Goal: Information Seeking & Learning: Learn about a topic

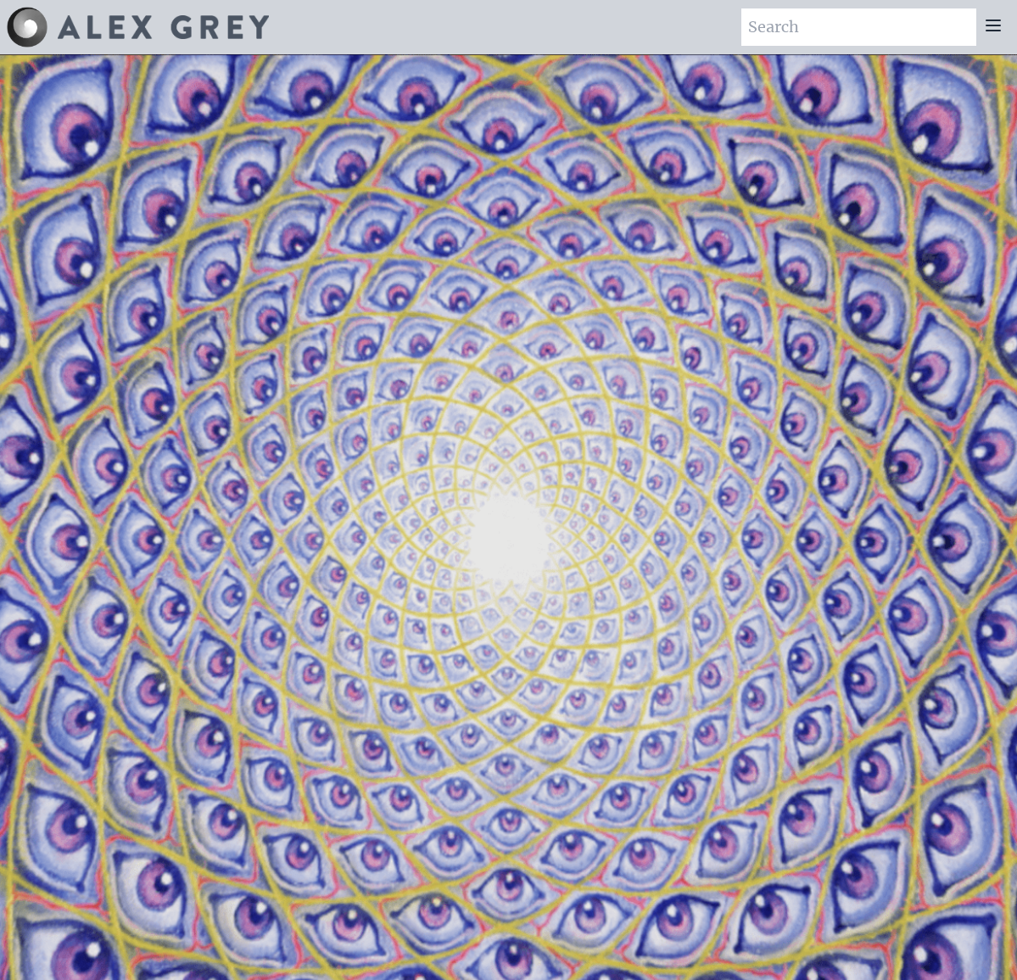
click at [989, 23] on icon at bounding box center [994, 25] width 20 height 20
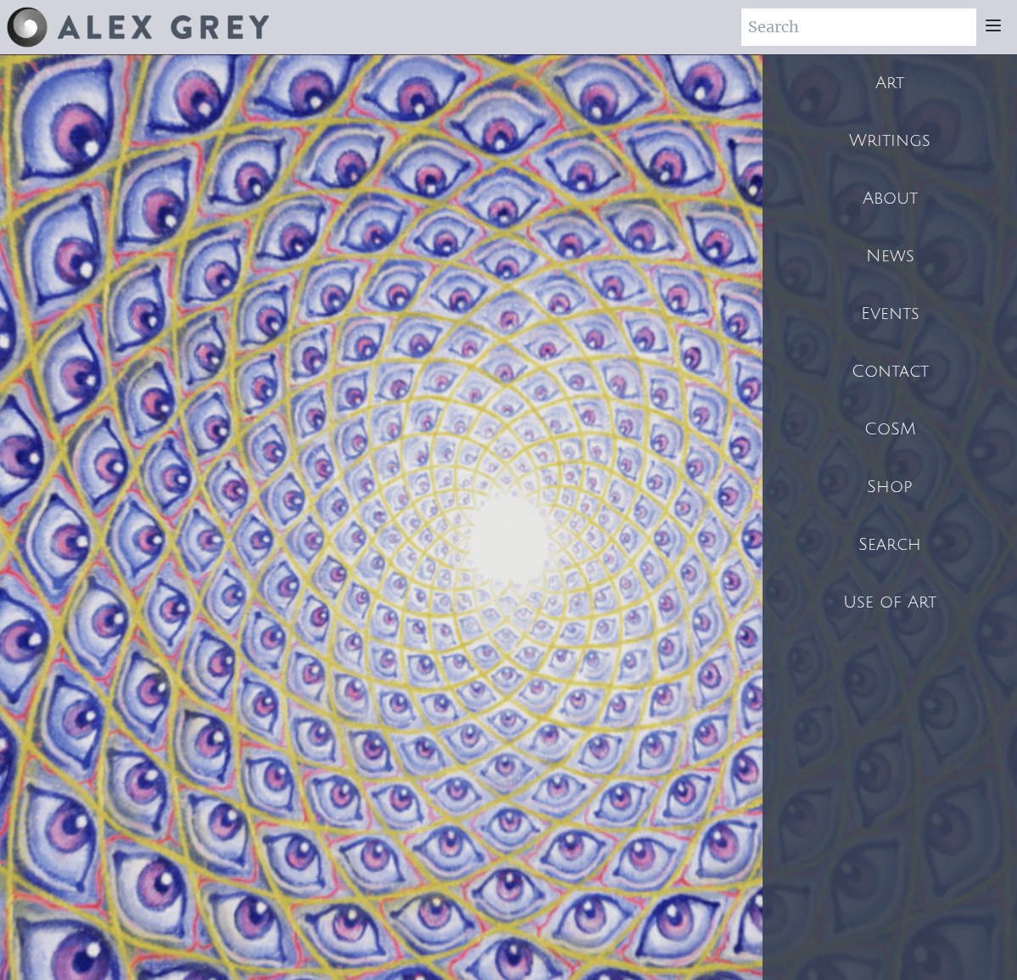
click at [898, 88] on div "Art" at bounding box center [890, 83] width 255 height 58
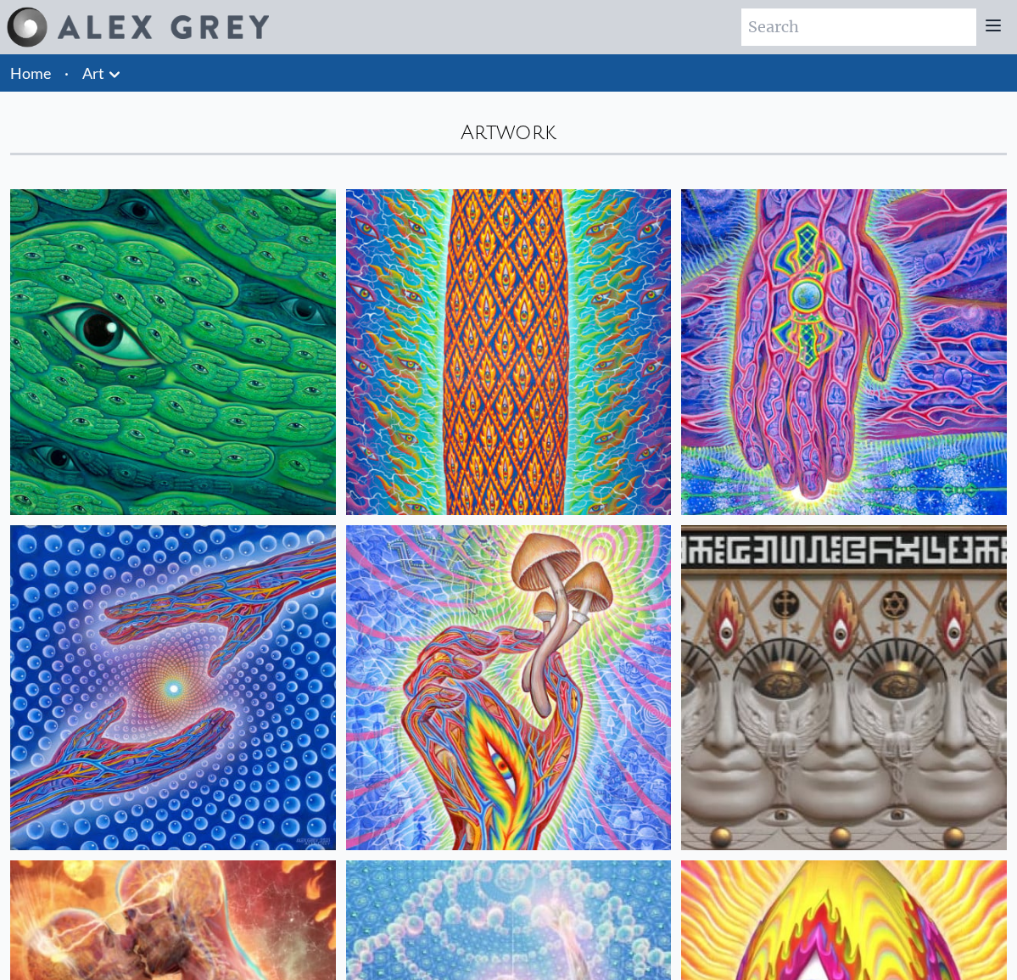
click at [90, 64] on link "Art" at bounding box center [93, 73] width 22 height 24
click at [101, 71] on link "Art" at bounding box center [93, 73] width 22 height 24
click at [512, 135] on div "Artwork" at bounding box center [508, 124] width 1017 height 64
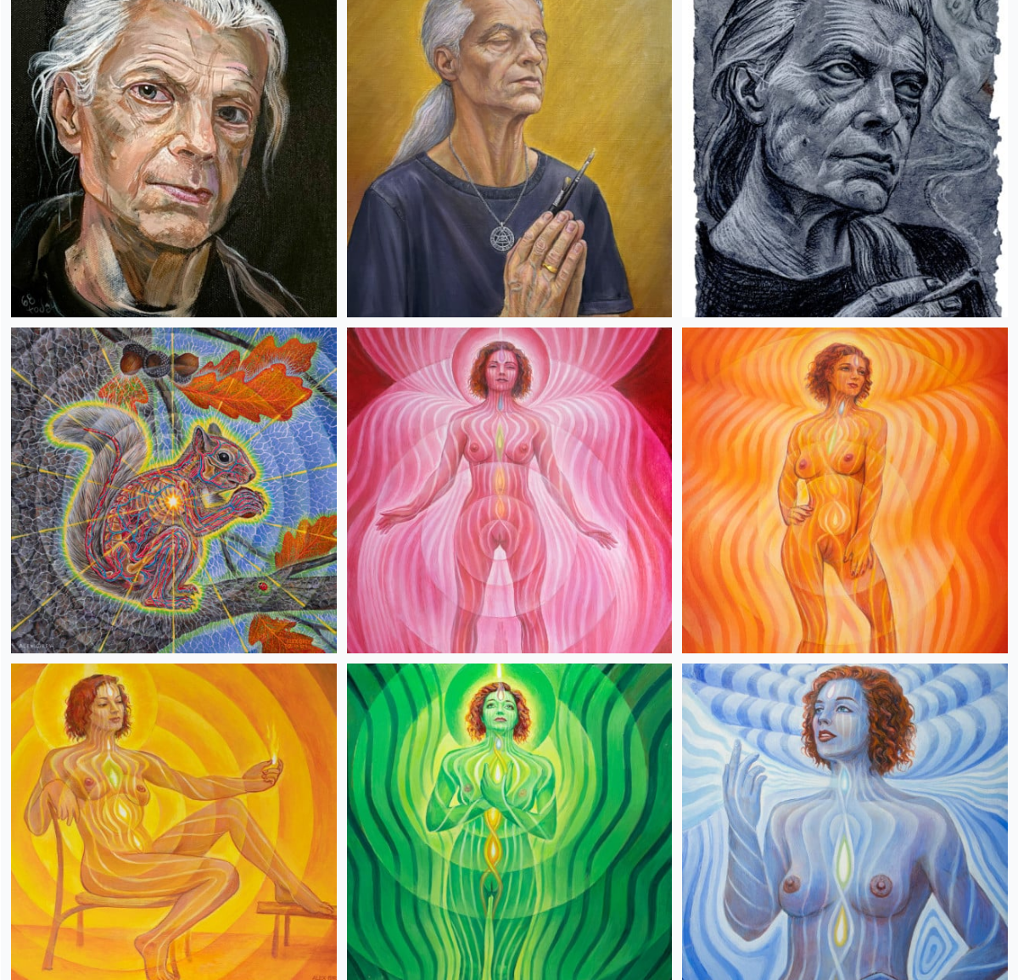
scroll to position [1474, 0]
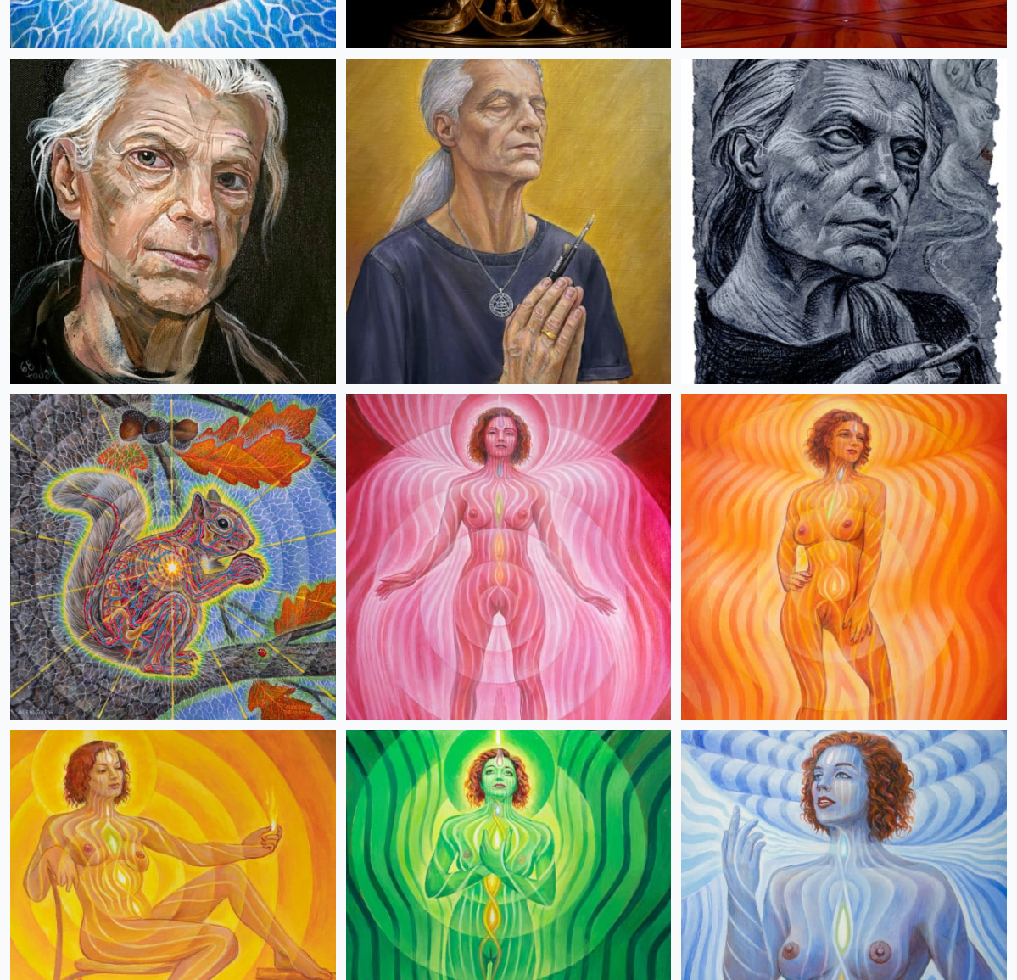
click at [868, 164] on img at bounding box center [844, 222] width 326 height 326
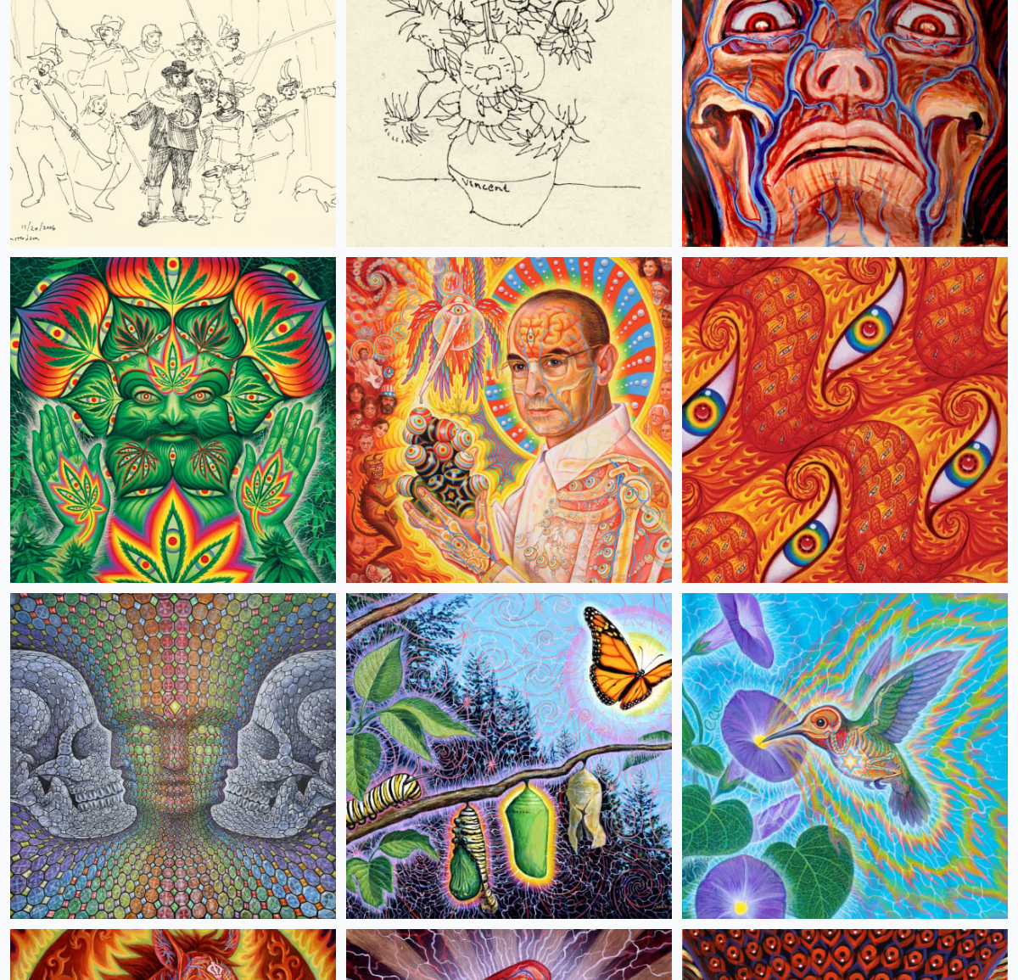
scroll to position [13609, 0]
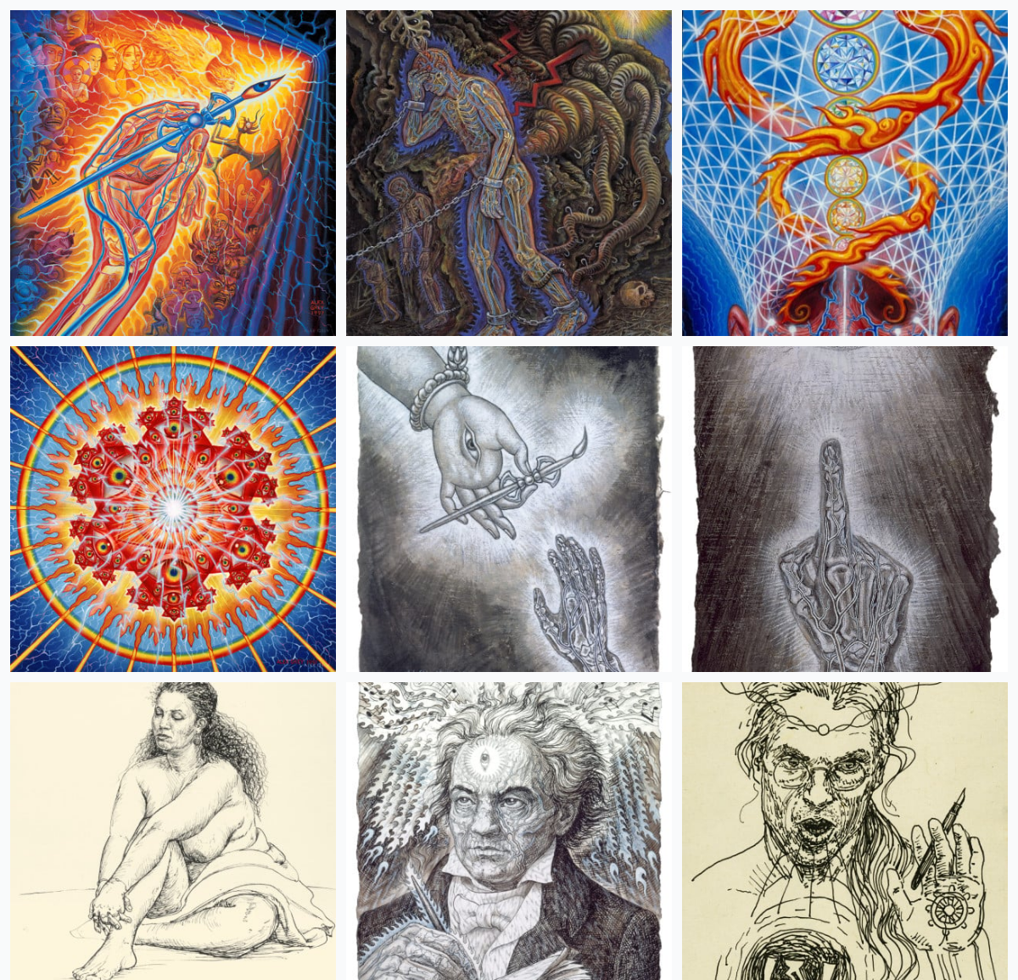
scroll to position [22457, 0]
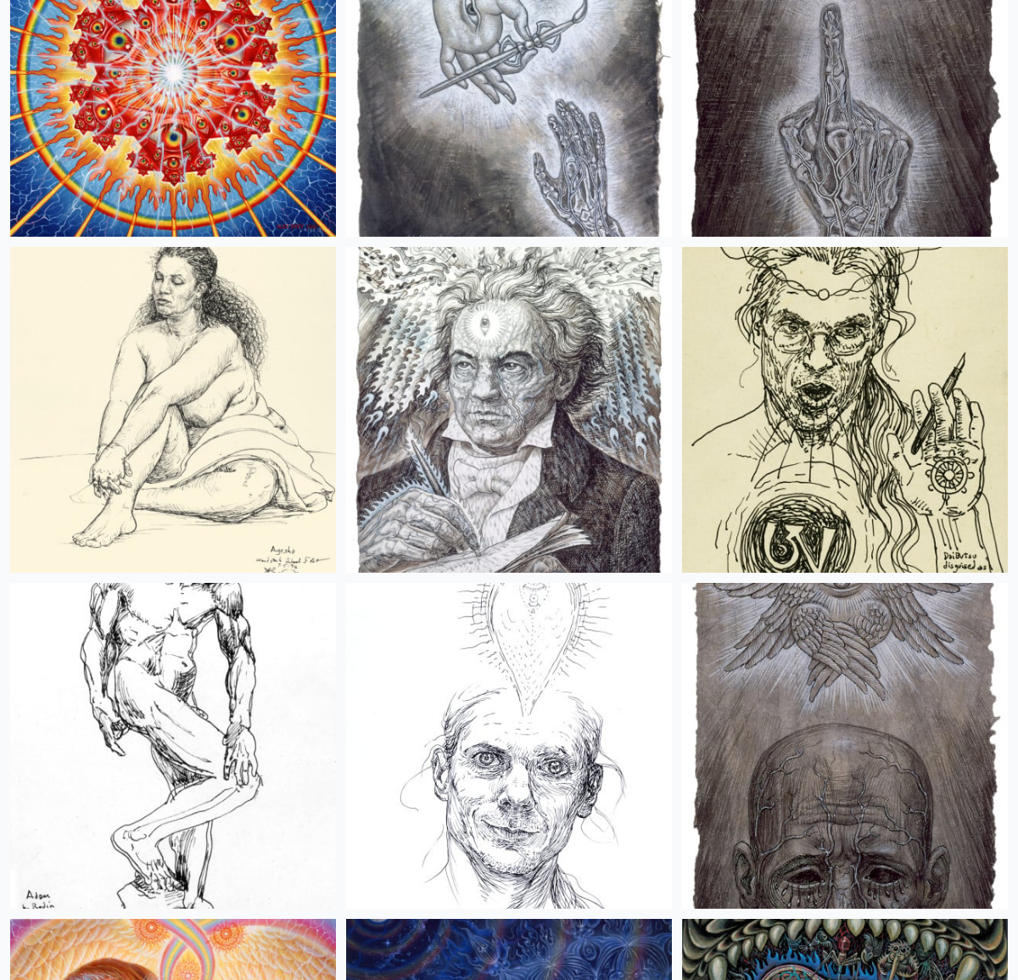
click at [880, 461] on img at bounding box center [845, 410] width 326 height 326
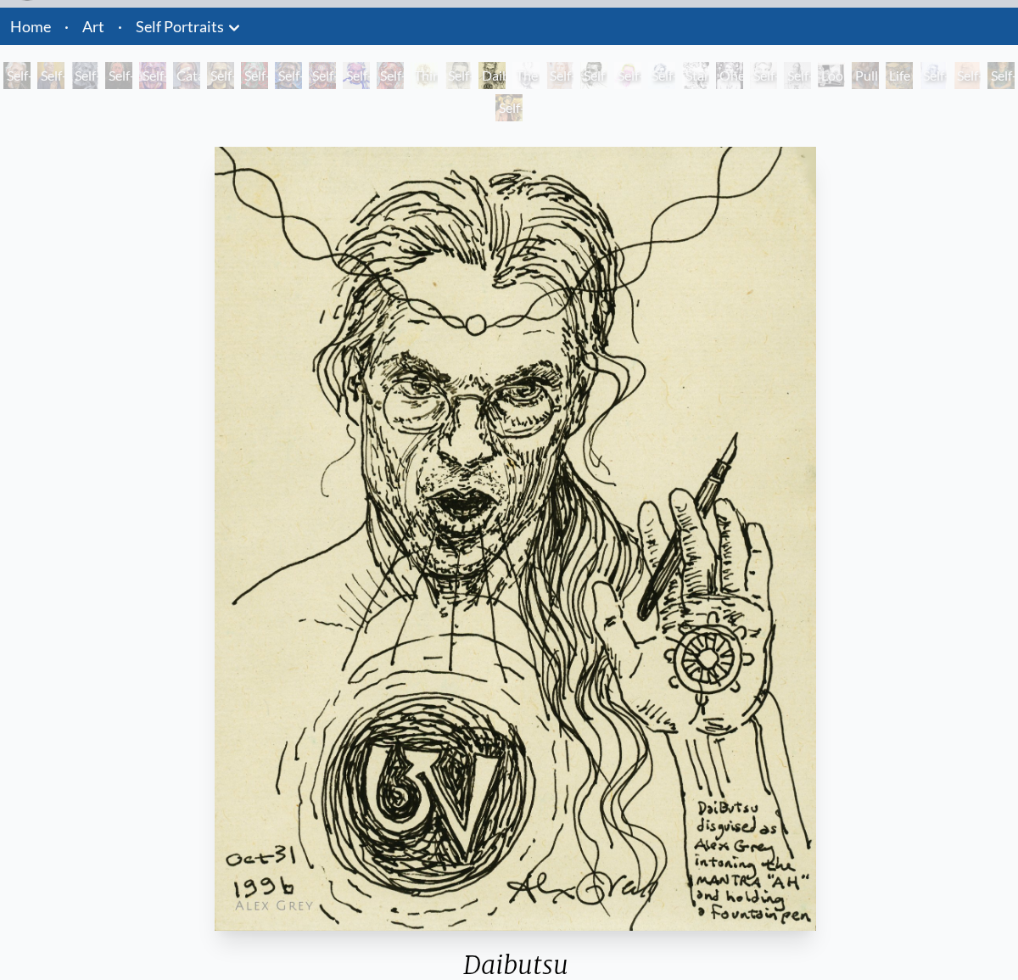
scroll to position [43, 0]
